Goal: Transaction & Acquisition: Purchase product/service

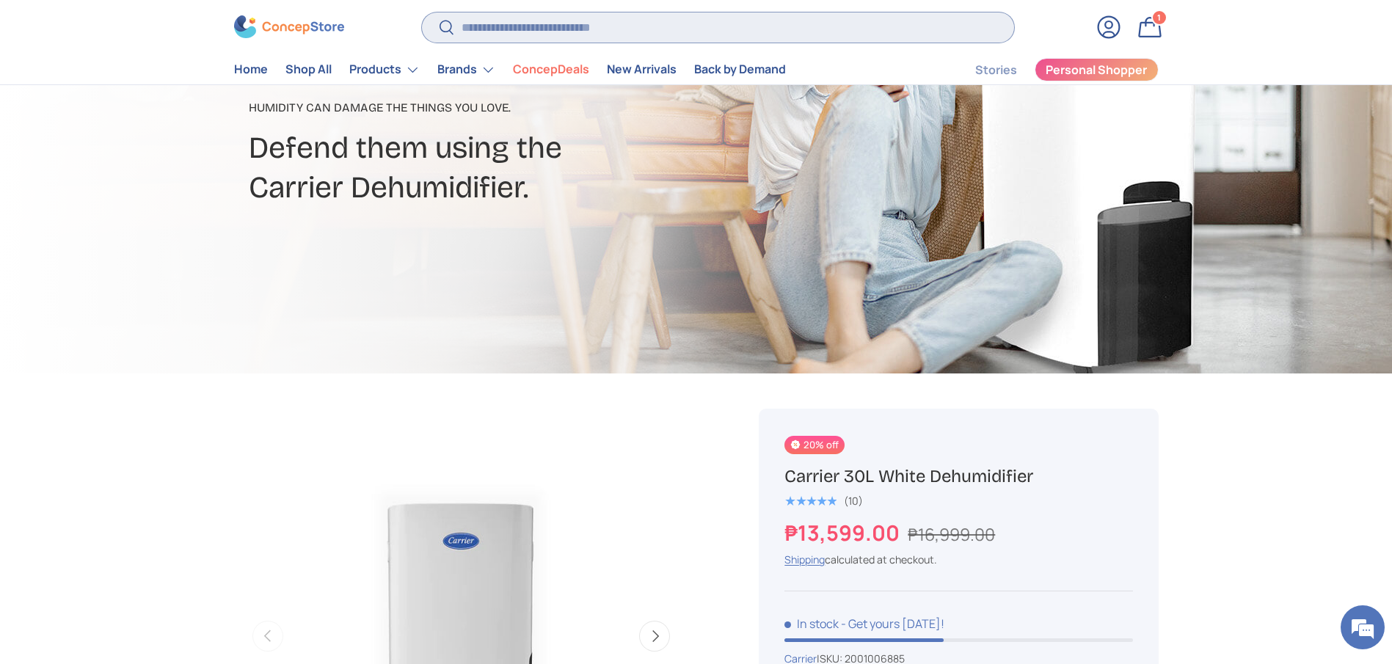
click at [630, 34] on input "Search" at bounding box center [718, 27] width 592 height 30
type input "*********"
click at [422, 12] on button "Search" at bounding box center [438, 29] width 33 height 34
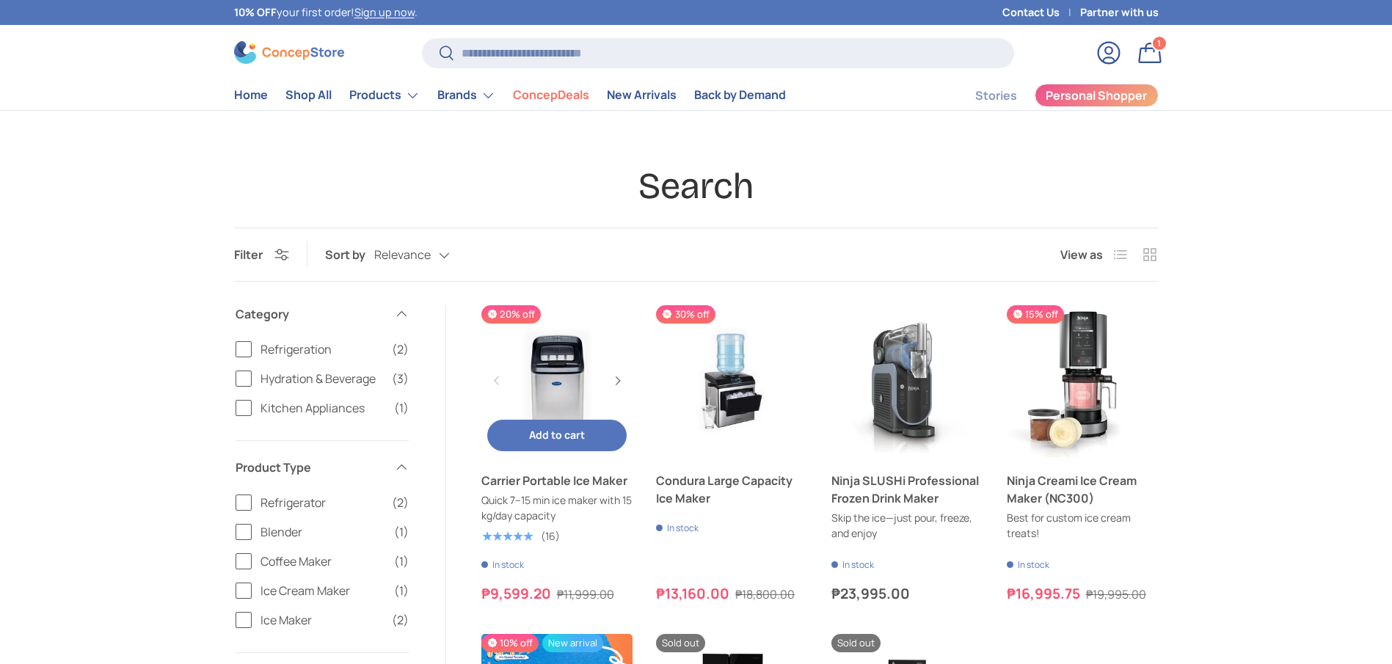
click at [590, 474] on link "Carrier Portable Ice Maker" at bounding box center [558, 481] width 152 height 18
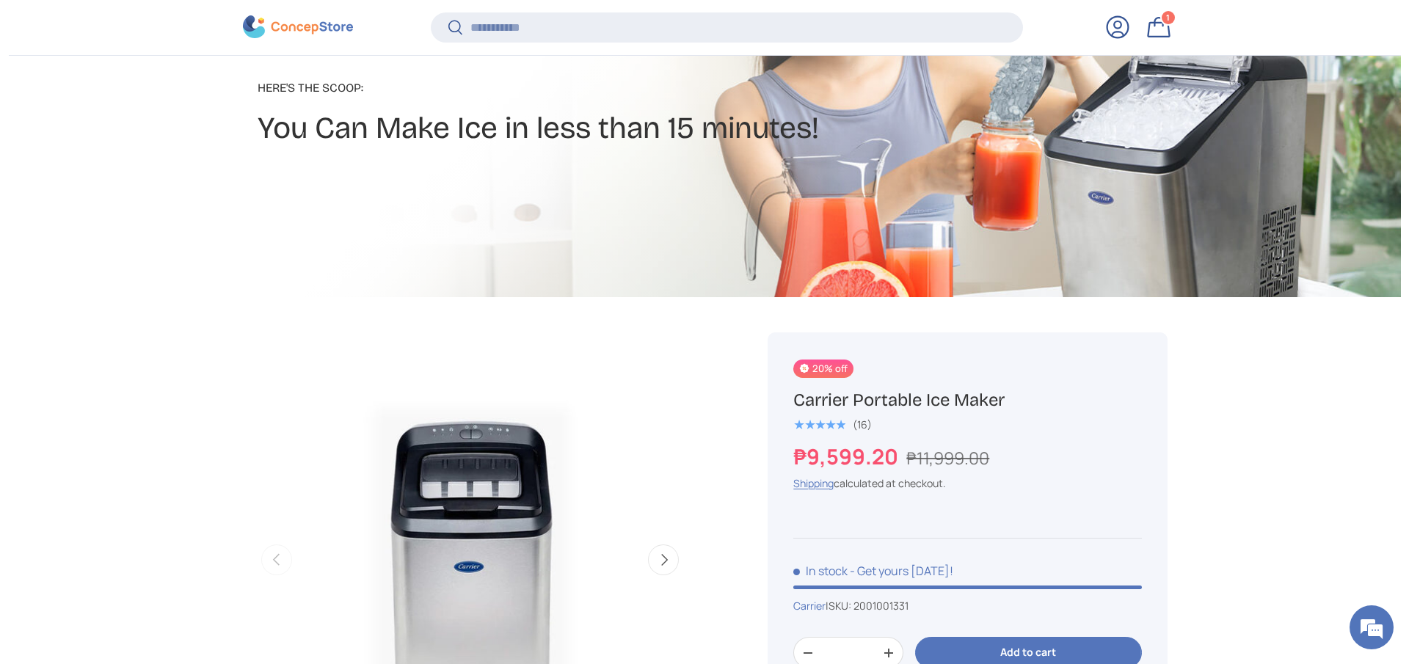
scroll to position [1428, 0]
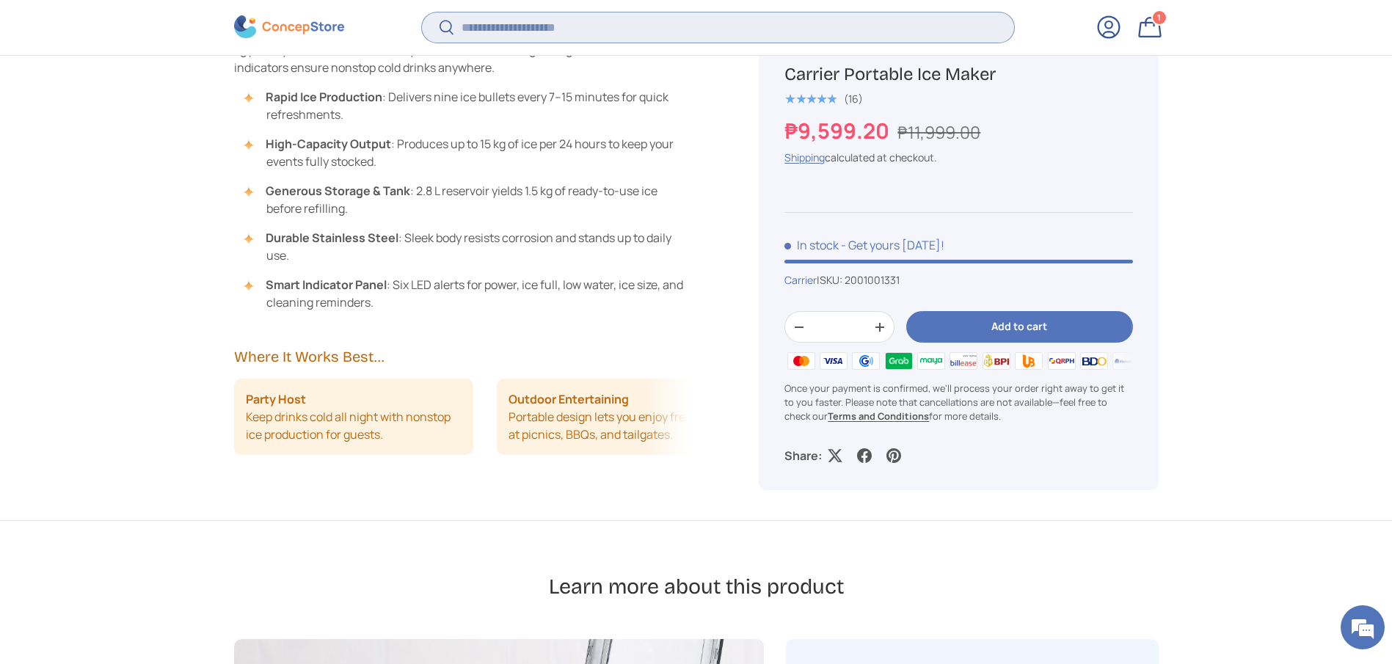
click at [619, 31] on input "Search" at bounding box center [718, 27] width 592 height 30
type input "***"
click at [422, 12] on button "Search" at bounding box center [438, 29] width 33 height 34
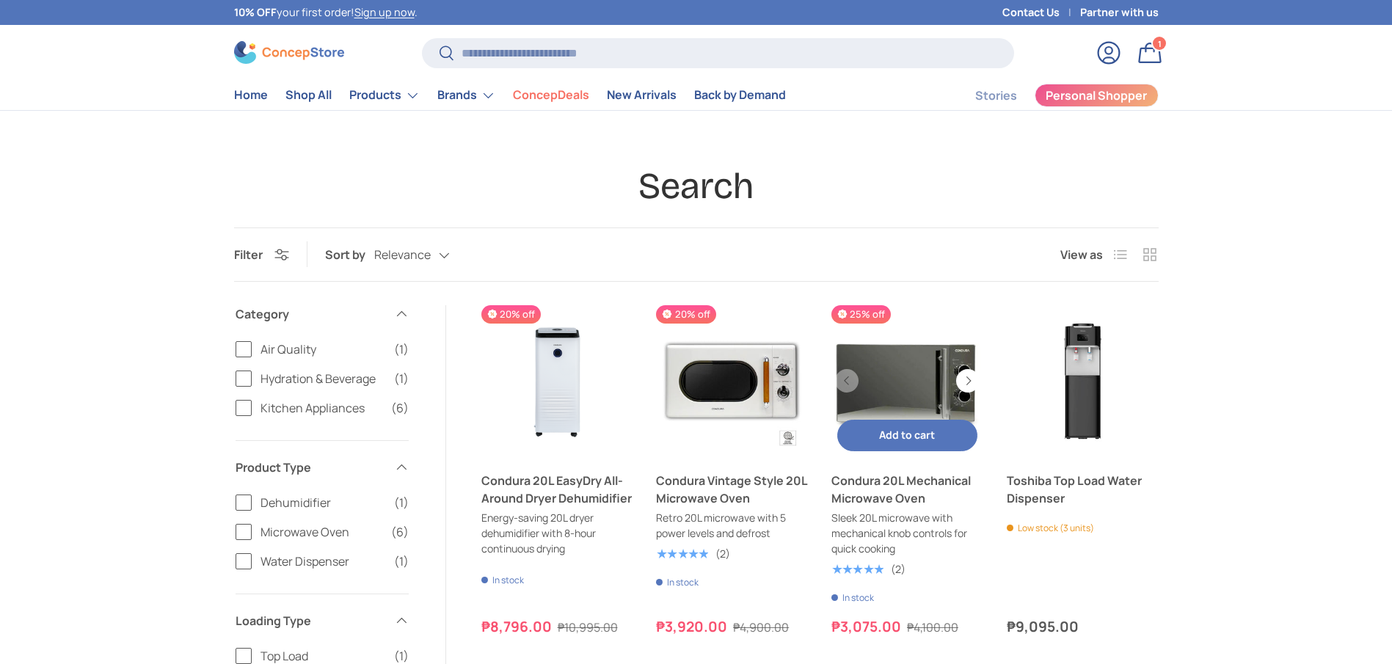
click at [887, 494] on link "Condura 20L Mechanical Microwave Oven" at bounding box center [908, 489] width 152 height 35
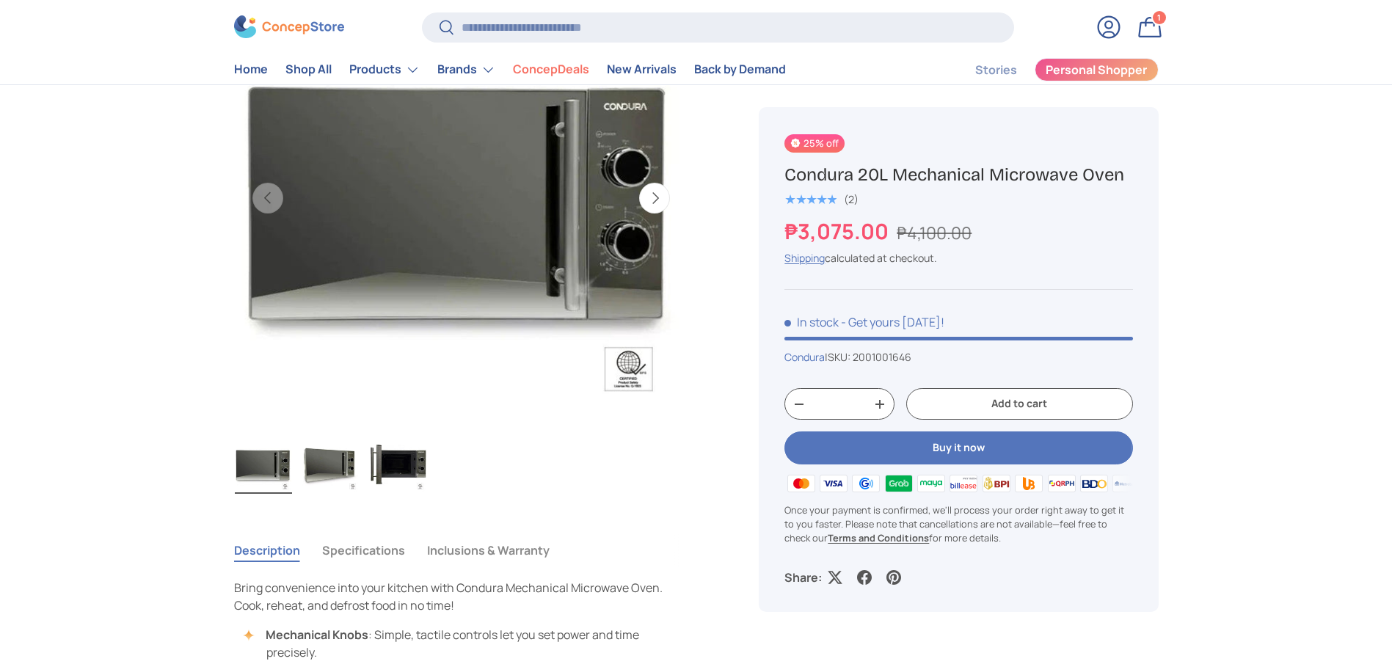
scroll to position [661, 0]
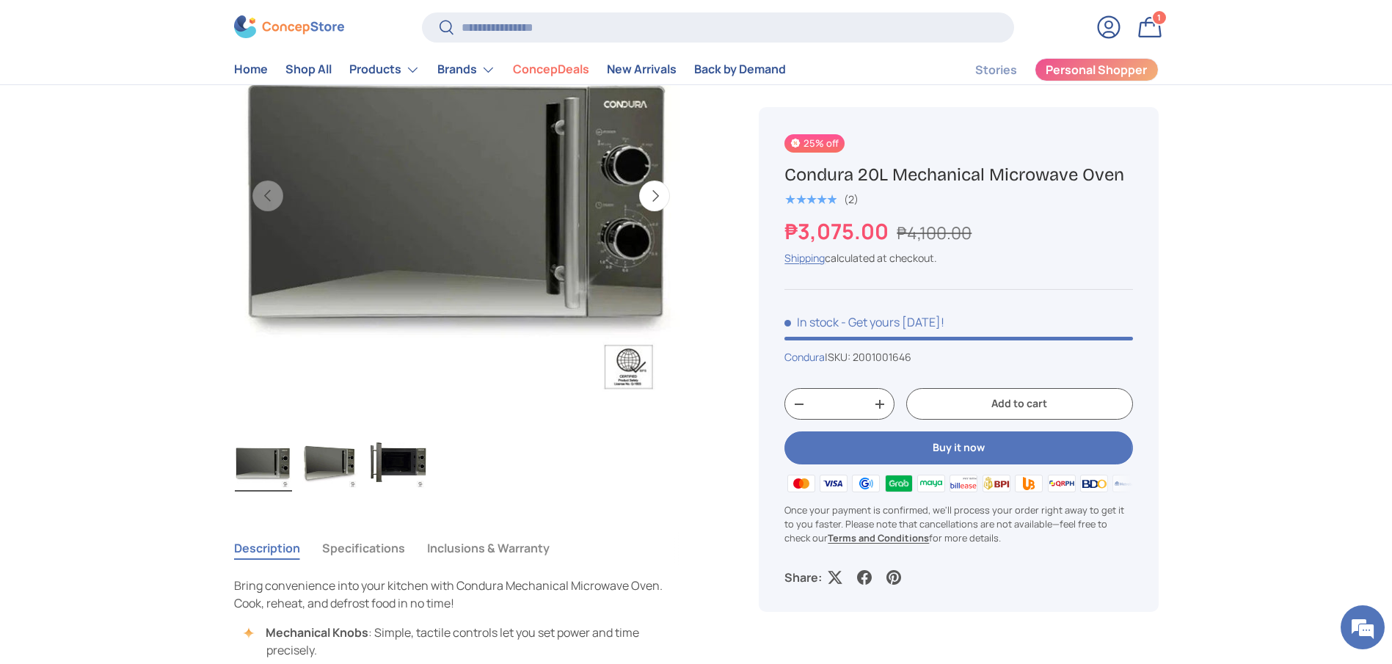
click at [981, 175] on h1 "Condura 20L Mechanical Microwave Oven" at bounding box center [959, 175] width 348 height 23
copy div "Condura 20L Mechanical Microwave Oven"
drag, startPoint x: 925, startPoint y: 357, endPoint x: 862, endPoint y: 356, distance: 62.4
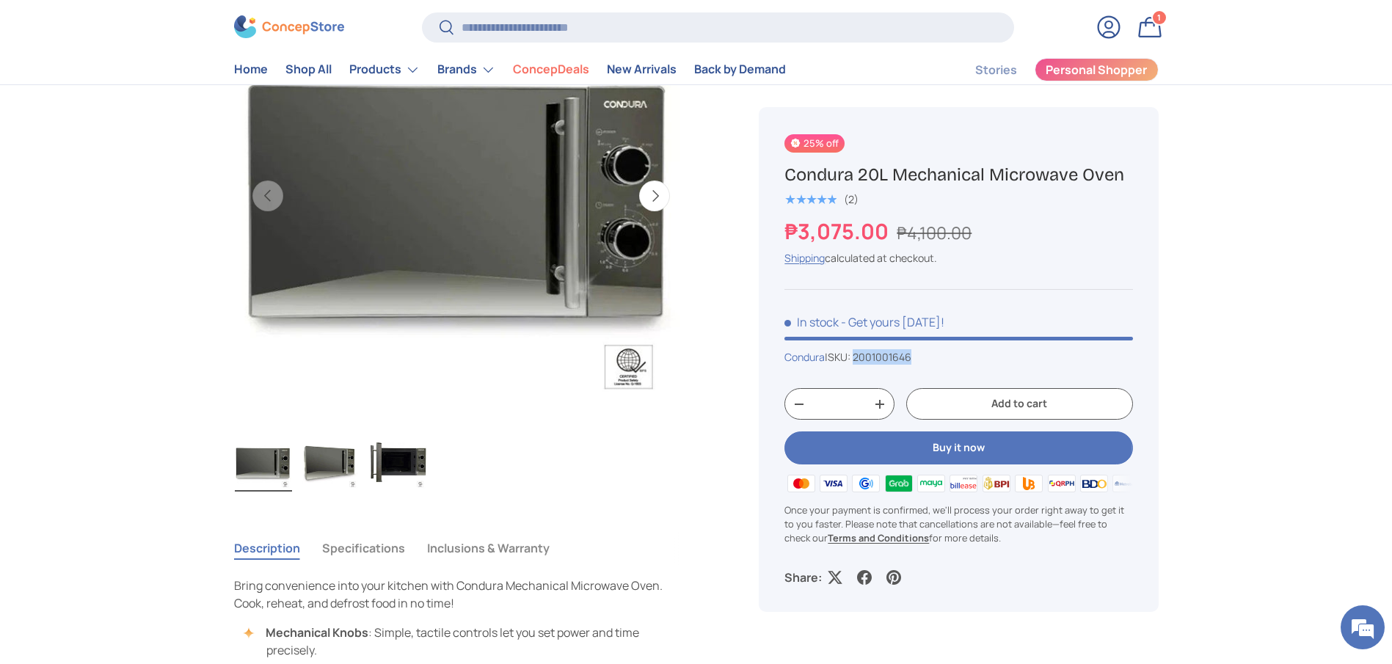
click at [862, 356] on div "Condura | SKU: 2001001646" at bounding box center [959, 356] width 348 height 15
copy span "2001001646"
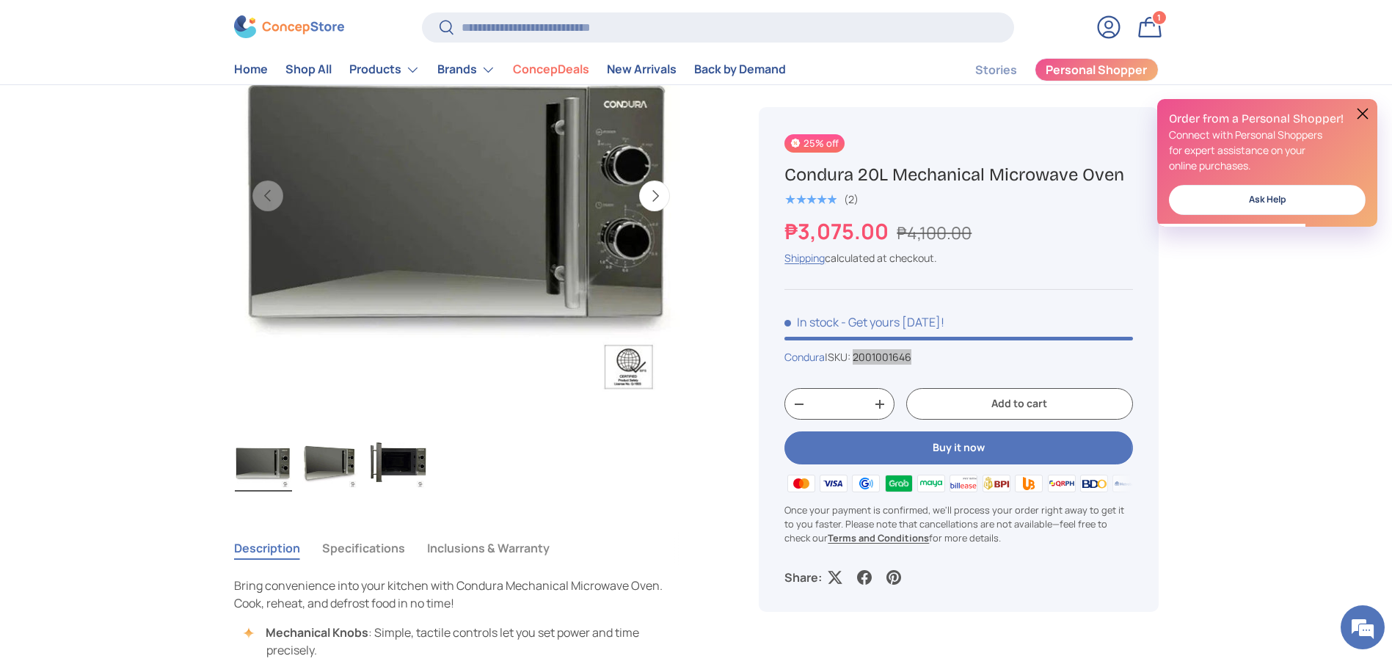
scroll to position [0, 0]
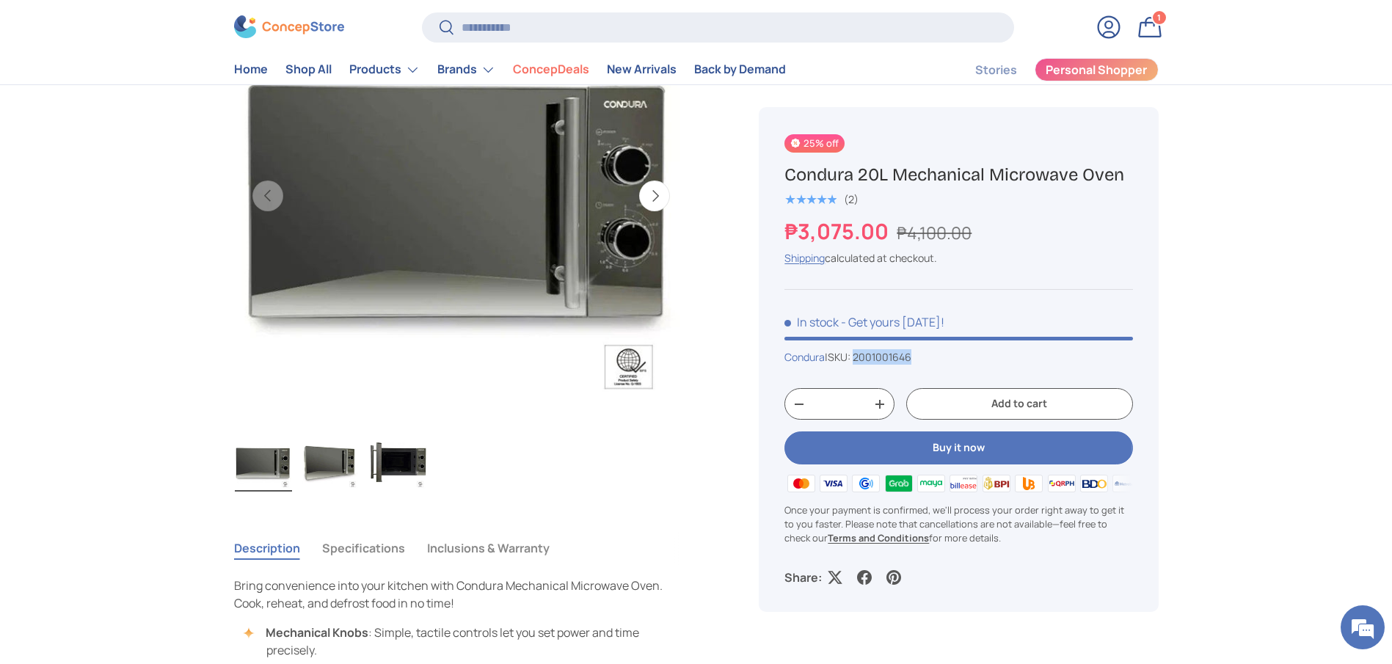
copy span "25% off"
drag, startPoint x: 829, startPoint y: 140, endPoint x: 836, endPoint y: 145, distance: 9.0
click at [836, 145] on div "25% off" at bounding box center [816, 143] width 62 height 18
click at [923, 172] on h1 "Condura 20L Mechanical Microwave Oven" at bounding box center [959, 175] width 348 height 23
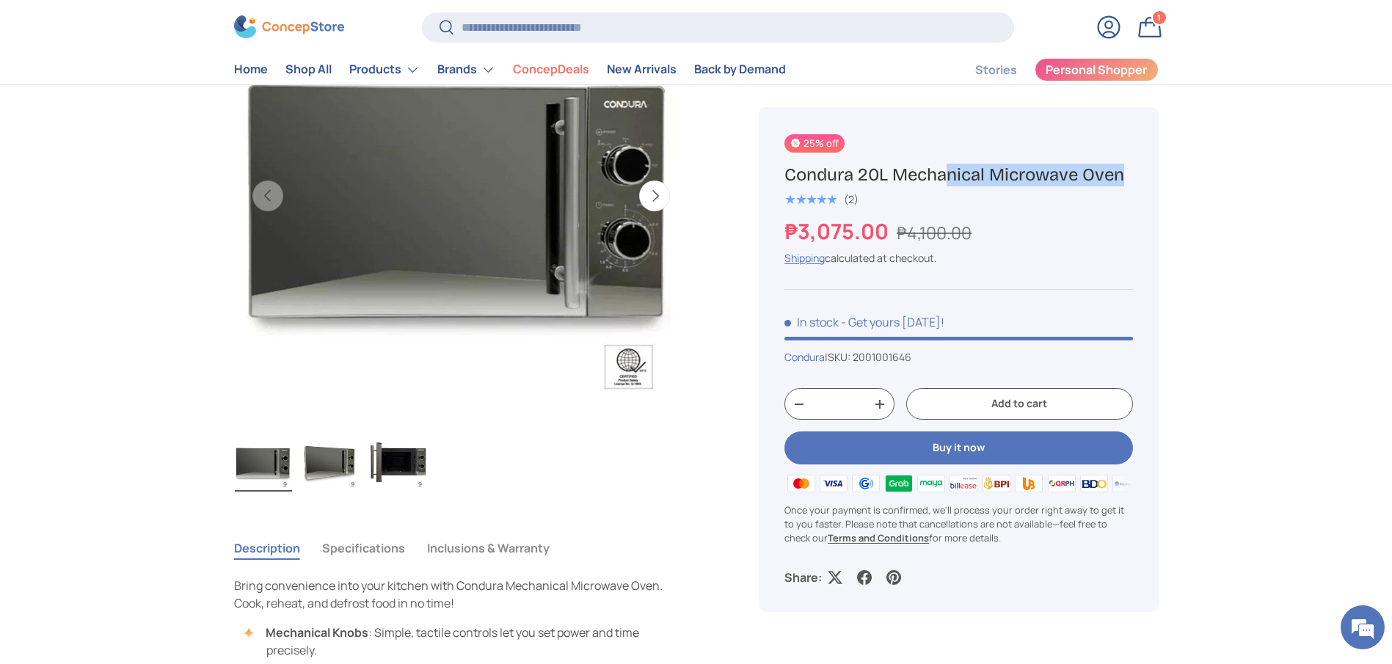
click at [923, 172] on h1 "Condura 20L Mechanical Microwave Oven" at bounding box center [959, 175] width 348 height 23
copy div "Condura 20L Mechanical Microwave Oven"
drag, startPoint x: 898, startPoint y: 233, endPoint x: 995, endPoint y: 233, distance: 97.6
click at [995, 233] on div "₱3,075.00 ₱4,100.00" at bounding box center [959, 232] width 348 height 32
copy s "₱4,100.00"
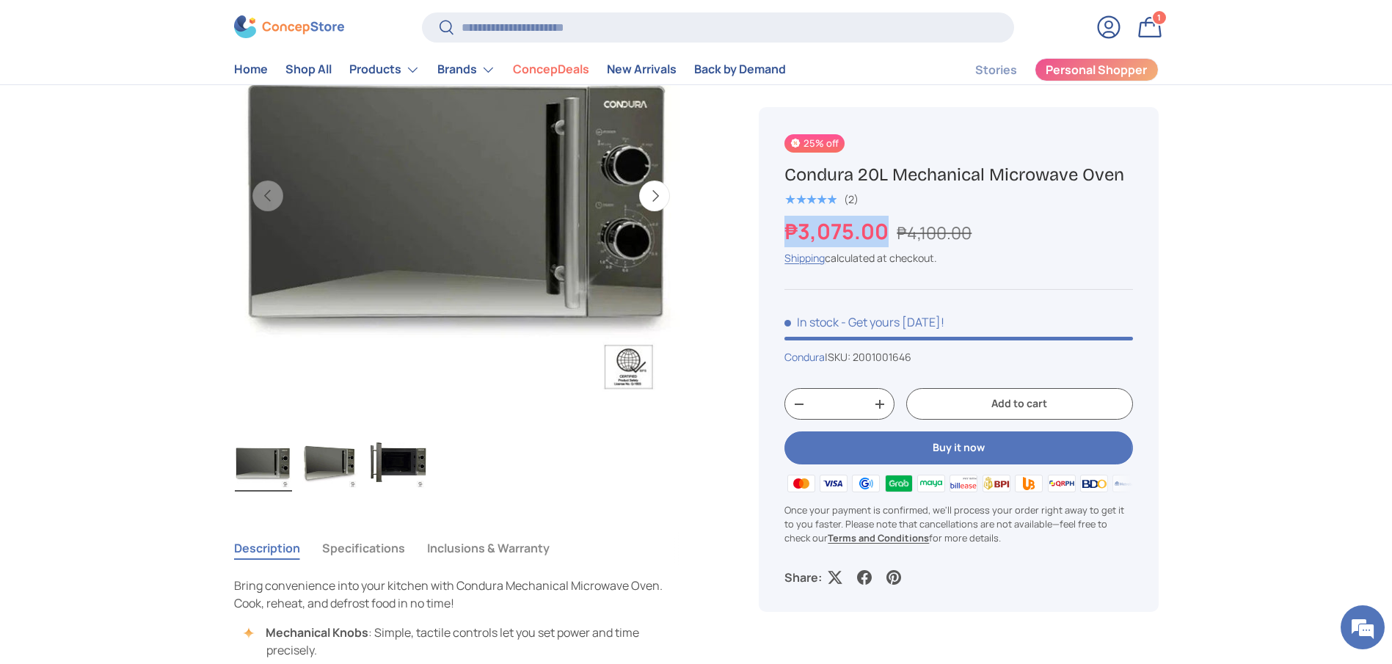
drag, startPoint x: 890, startPoint y: 231, endPoint x: 788, endPoint y: 230, distance: 101.3
click at [788, 230] on strong "₱3,075.00" at bounding box center [839, 231] width 108 height 29
copy strong "₱3,075.00"
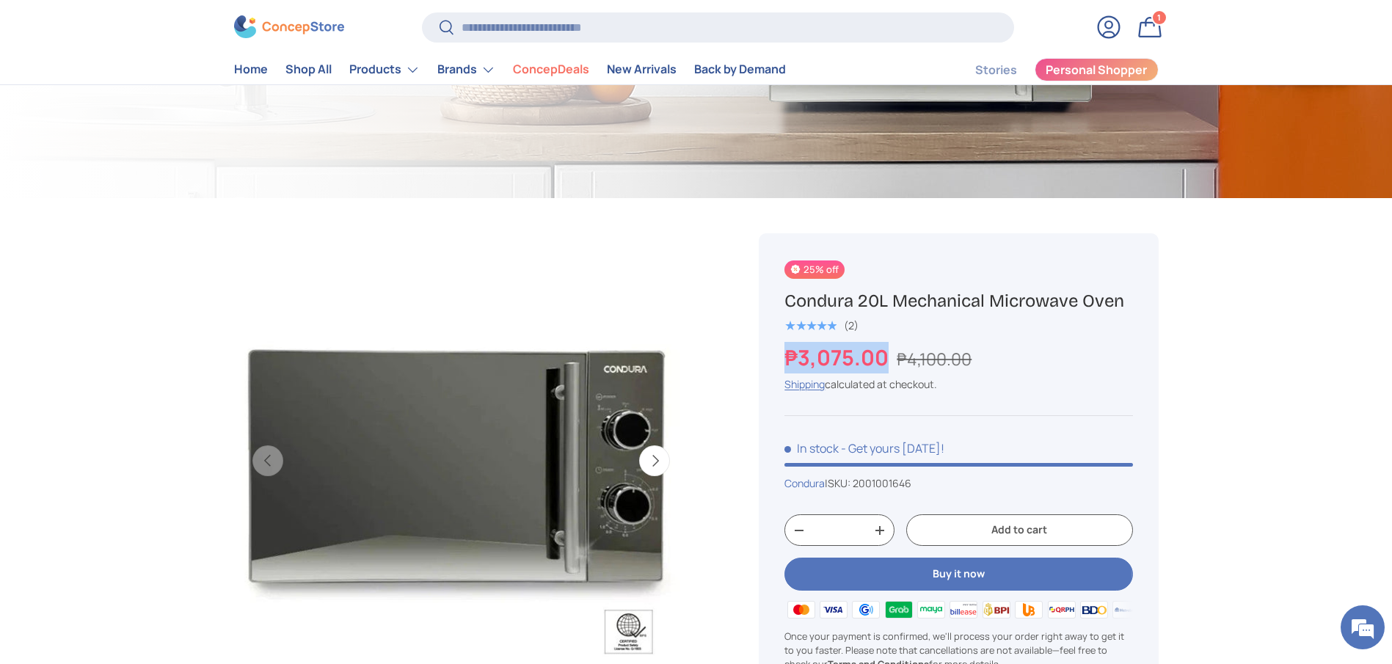
scroll to position [220, 0]
